Goal: Task Accomplishment & Management: Manage account settings

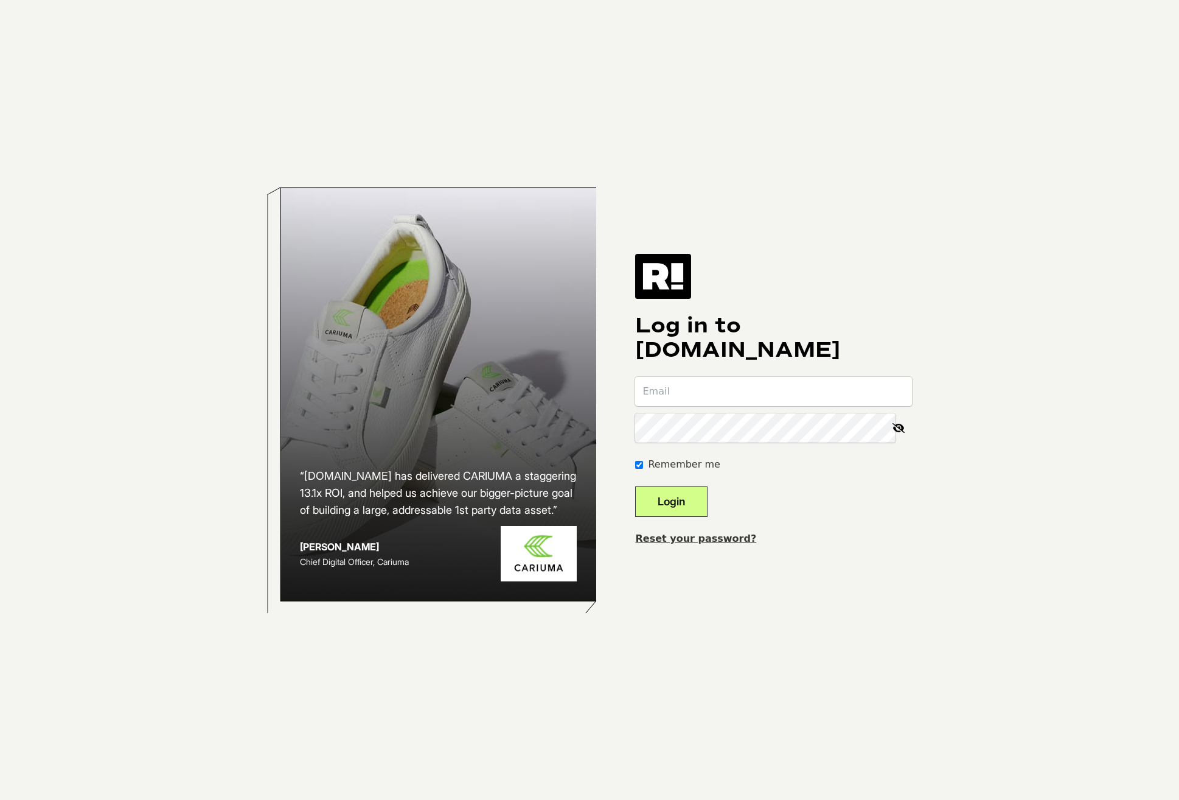
click at [740, 383] on input "email" at bounding box center [773, 391] width 277 height 29
type input "[EMAIL_ADDRESS][DOMAIN_NAME]"
click at [701, 501] on button "Login" at bounding box center [671, 501] width 72 height 30
click at [869, 527] on div "Log in to [DOMAIN_NAME] Remember me Login Reset your password?" at bounding box center [773, 400] width 277 height 292
click at [670, 390] on input "email" at bounding box center [773, 391] width 277 height 29
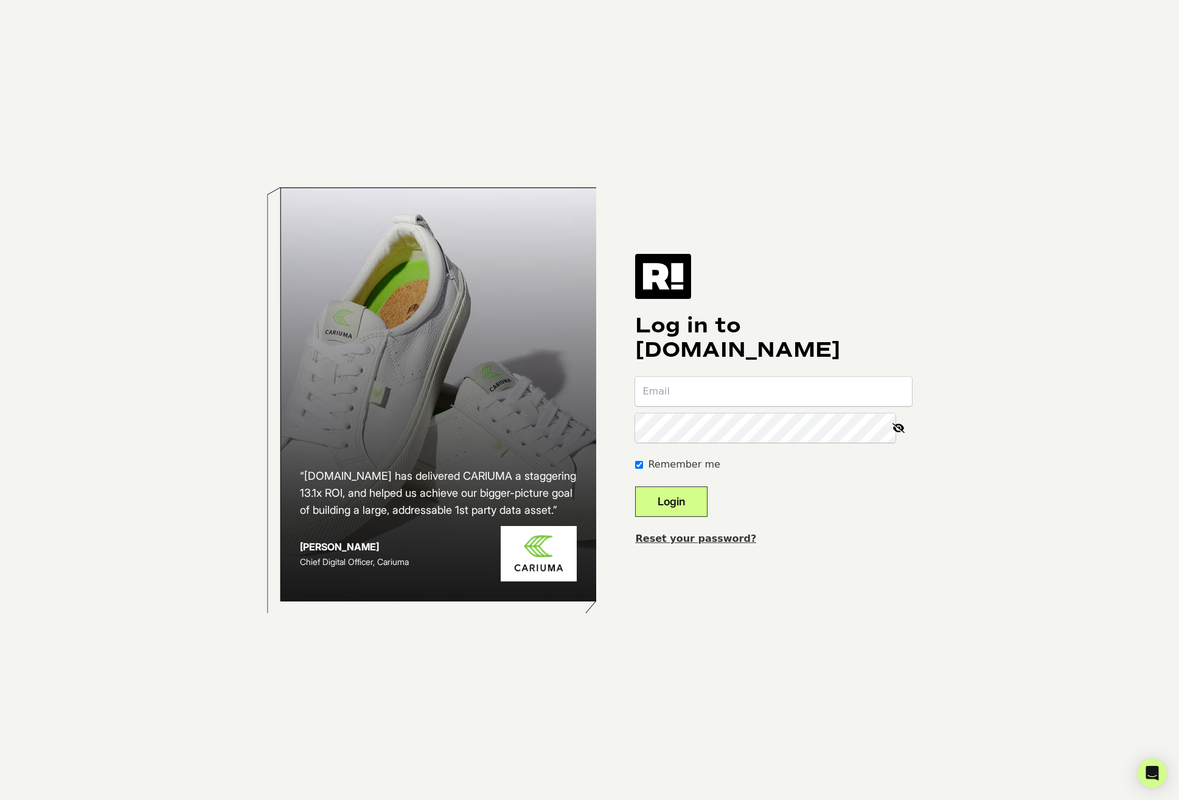
paste input "chagen+sermoncentral@outreach.com"
type input "chagen+sermoncentral@outreach.com"
click at [692, 502] on button "Login" at bounding box center [671, 501] width 72 height 30
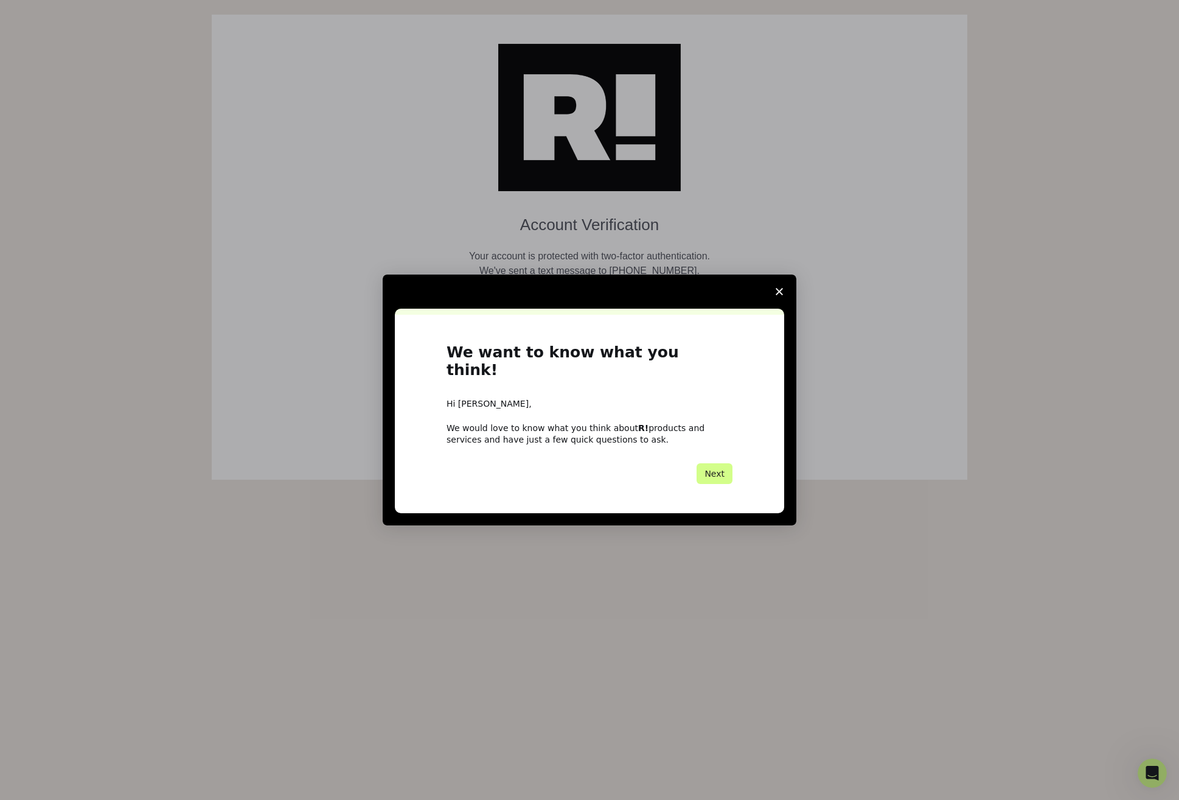
click at [780, 295] on polygon "Close survey" at bounding box center [779, 291] width 7 height 7
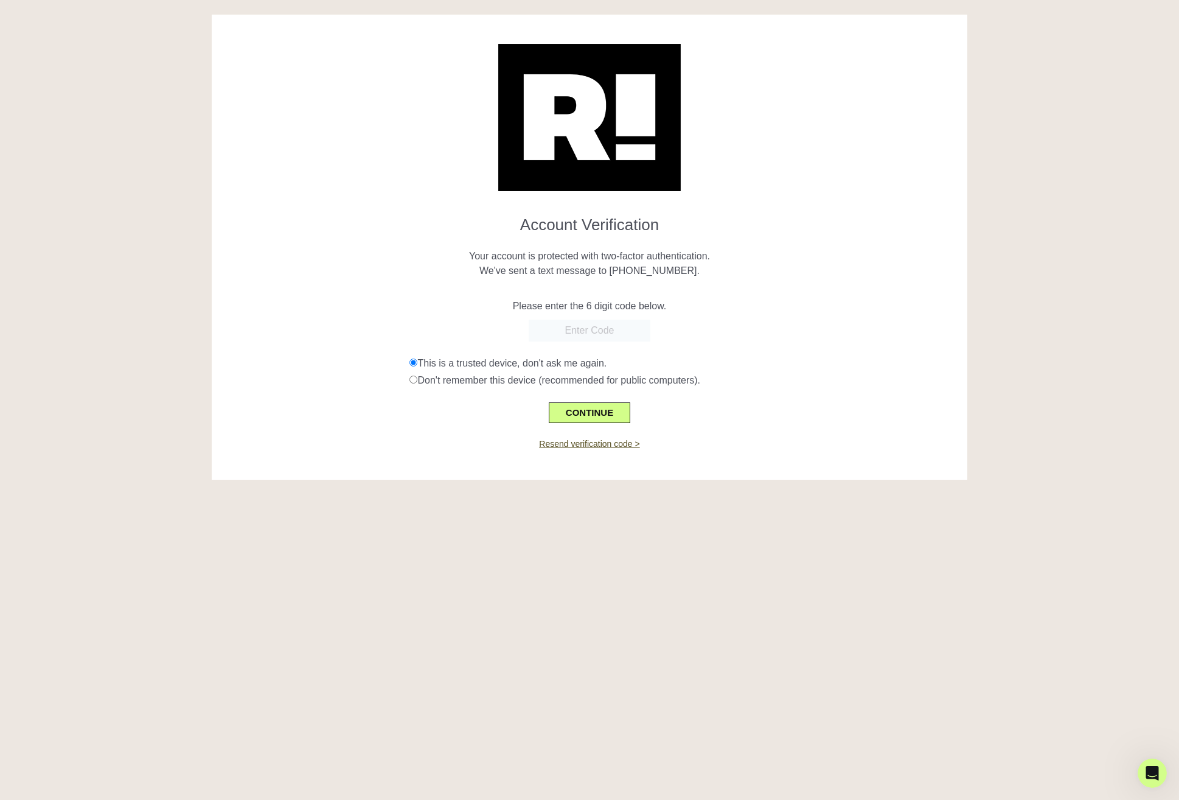
click at [609, 332] on input "text" at bounding box center [590, 330] width 122 height 22
